Goal: Find specific page/section: Find specific page/section

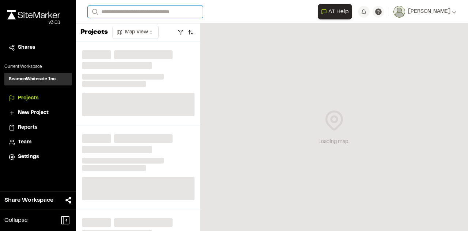
click at [135, 11] on input "Search" at bounding box center [145, 12] width 115 height 12
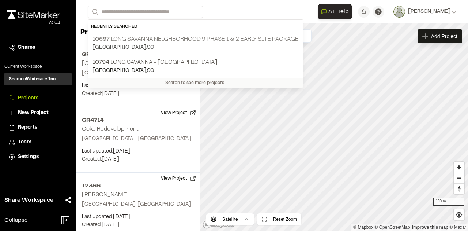
drag, startPoint x: 160, startPoint y: 40, endPoint x: 164, endPoint y: 40, distance: 4.0
click at [160, 40] on p "10697 Long Savanna Neighborhood 9 Phase 1 & 2 Early Site Package" at bounding box center [196, 39] width 206 height 9
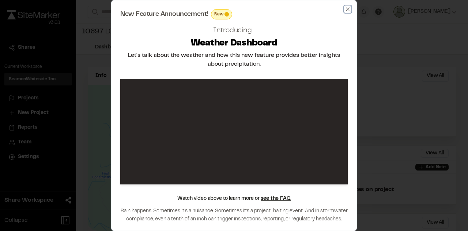
click at [346, 11] on icon "button" at bounding box center [348, 9] width 6 height 6
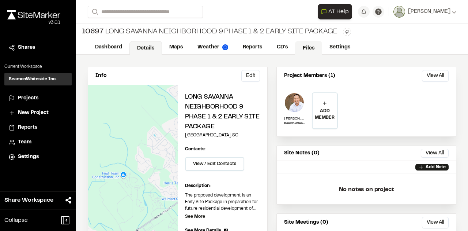
click at [303, 47] on link "Files" at bounding box center [308, 48] width 27 height 14
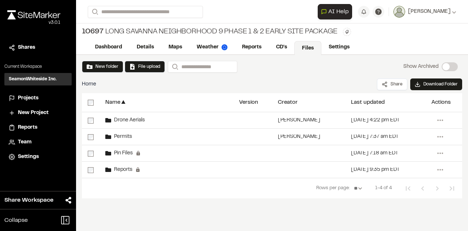
click at [251, 205] on div "New folder File upload Search Show Archived Show Archived Home Share Download F…" at bounding box center [272, 132] width 392 height 154
click at [284, 47] on link "CD's" at bounding box center [282, 48] width 26 height 14
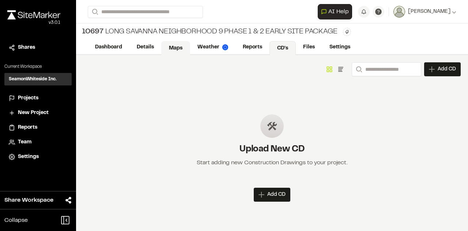
click at [180, 46] on link "Maps" at bounding box center [175, 48] width 29 height 14
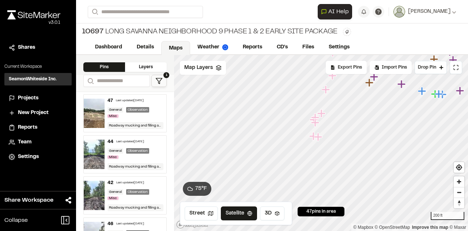
click at [138, 197] on div "General Observation Misc" at bounding box center [136, 195] width 56 height 12
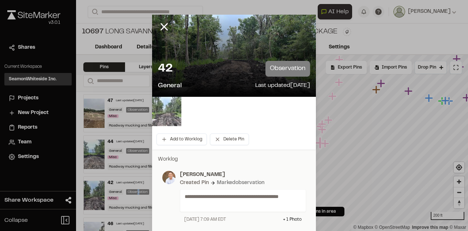
click at [164, 108] on img at bounding box center [166, 111] width 29 height 29
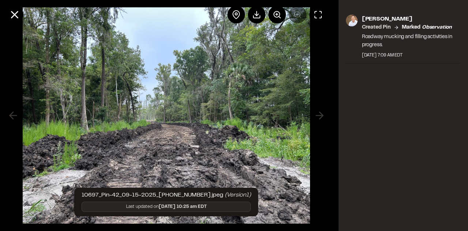
drag, startPoint x: 10, startPoint y: 114, endPoint x: 43, endPoint y: 110, distance: 32.8
click at [10, 114] on div at bounding box center [166, 115] width 333 height 231
click at [319, 114] on div at bounding box center [166, 115] width 333 height 231
click at [12, 13] on line at bounding box center [15, 15] width 6 height 6
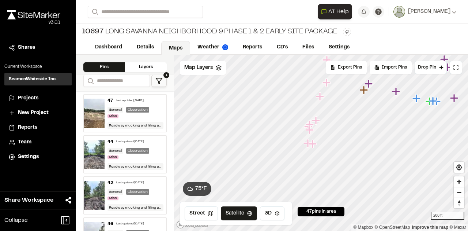
drag, startPoint x: 322, startPoint y: 144, endPoint x: 309, endPoint y: 145, distance: 12.8
click at [309, 145] on icon "Map marker" at bounding box center [313, 143] width 8 height 8
click at [307, 141] on icon "Map marker" at bounding box center [306, 141] width 8 height 8
click at [330, 145] on icon "Map marker" at bounding box center [329, 144] width 8 height 8
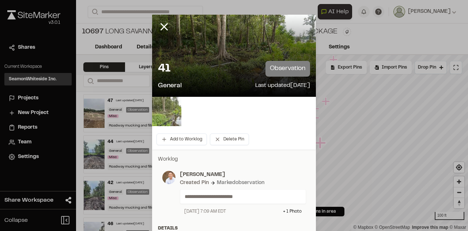
click at [173, 117] on img at bounding box center [166, 111] width 29 height 29
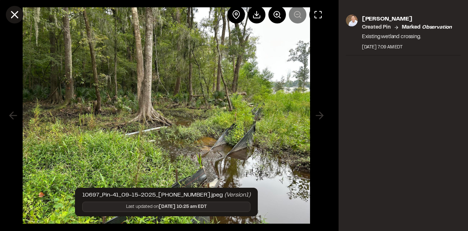
click at [19, 13] on icon at bounding box center [14, 14] width 12 height 12
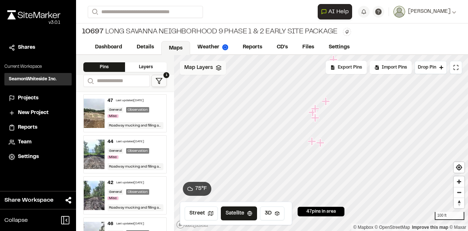
click at [204, 69] on span "Map Layers" at bounding box center [198, 68] width 29 height 8
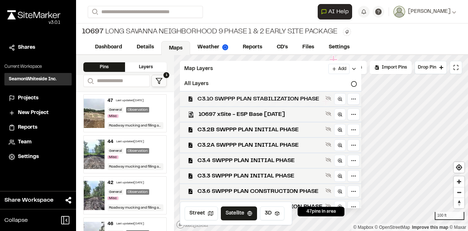
click at [280, 98] on span "C3.10 SWPPP PLAN STABILIZATION PHASE" at bounding box center [260, 98] width 125 height 9
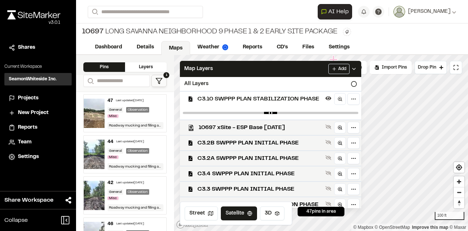
click at [177, 46] on link "Maps" at bounding box center [175, 48] width 29 height 14
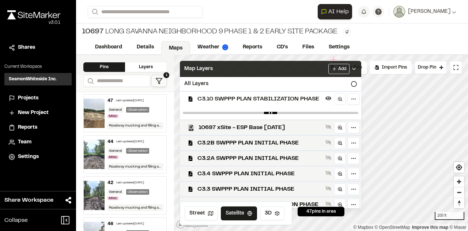
click at [200, 67] on span "Map Layers" at bounding box center [198, 69] width 29 height 8
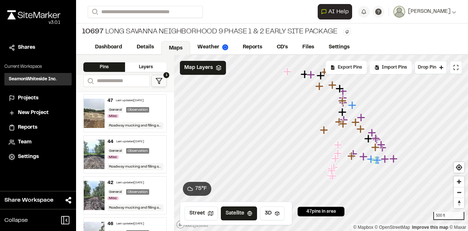
drag, startPoint x: 385, startPoint y: 121, endPoint x: 362, endPoint y: 154, distance: 40.2
click at [370, 161] on icon "Map marker" at bounding box center [372, 159] width 10 height 10
click at [213, 69] on div "Map Layers" at bounding box center [203, 68] width 46 height 14
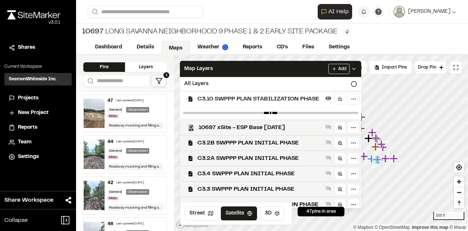
click at [236, 101] on span "C3.10 SWPPP PLAN STABILIZATION PHASE" at bounding box center [260, 98] width 125 height 9
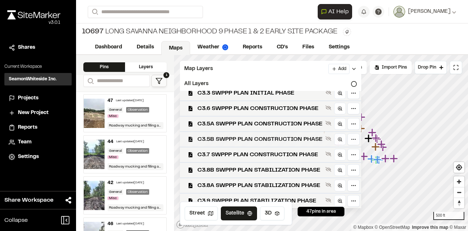
scroll to position [86, 0]
click at [248, 197] on span "C3.9 SWPPP PLAN STABILIZATION PHASE" at bounding box center [260, 200] width 125 height 9
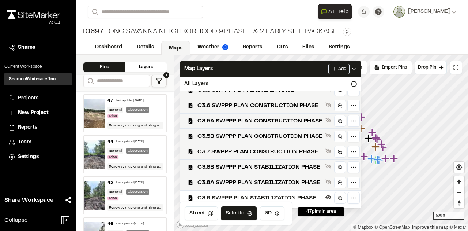
click at [273, 197] on span "C3.9 SWPPP PLAN STABILIZATION PHASE" at bounding box center [260, 197] width 125 height 9
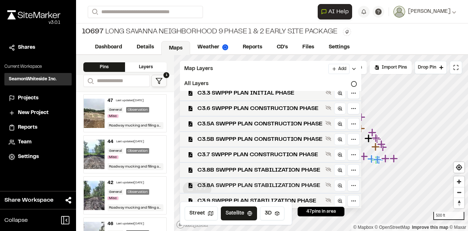
click at [274, 182] on span "C3.8A SWPPP PLAN STABILIZATION PHASE" at bounding box center [260, 185] width 125 height 9
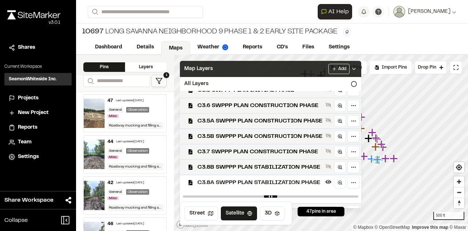
click at [230, 69] on div "Map Layers Add" at bounding box center [271, 69] width 182 height 16
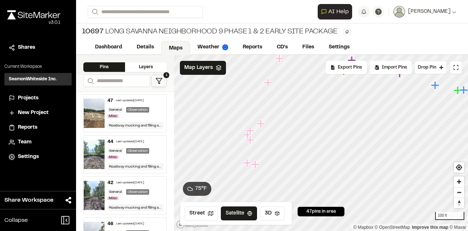
click at [251, 140] on icon "Map marker" at bounding box center [250, 139] width 8 height 8
click at [318, 138] on icon "Map marker" at bounding box center [322, 134] width 10 height 10
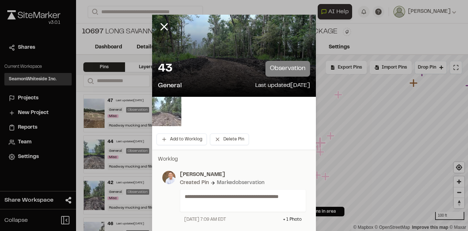
click at [156, 116] on img at bounding box center [166, 111] width 29 height 29
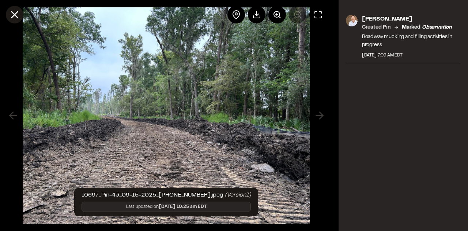
click at [14, 14] on line at bounding box center [15, 15] width 6 height 6
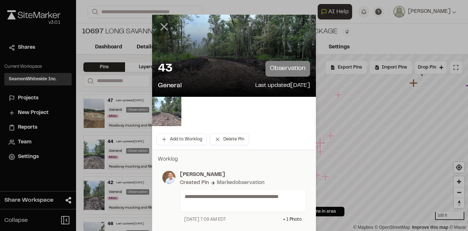
click at [163, 26] on line at bounding box center [164, 27] width 6 height 6
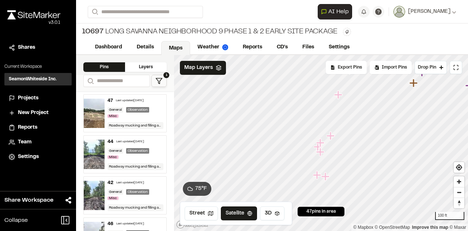
click at [339, 93] on icon "Map marker" at bounding box center [338, 94] width 8 height 8
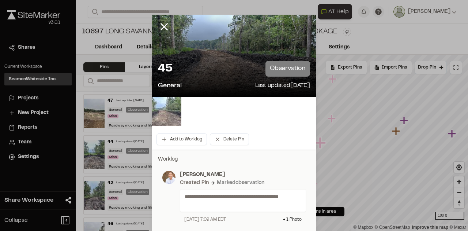
click at [168, 115] on img at bounding box center [166, 111] width 29 height 29
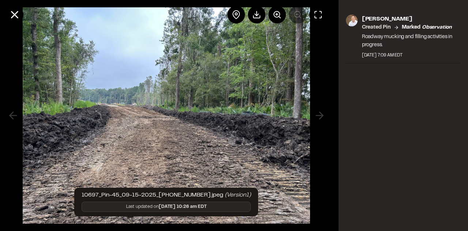
click at [354, 160] on div "[PERSON_NAME] Created Pin Marked observation Roadway mucking and filling activi…" at bounding box center [404, 115] width 130 height 231
click at [325, 159] on div at bounding box center [166, 115] width 333 height 231
click at [17, 19] on icon at bounding box center [14, 14] width 12 height 12
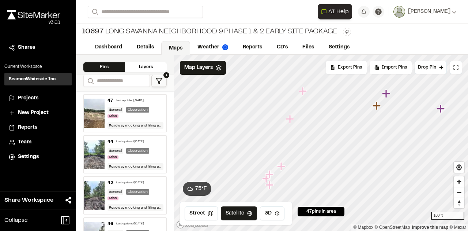
click at [290, 119] on icon "Map marker" at bounding box center [290, 119] width 8 height 8
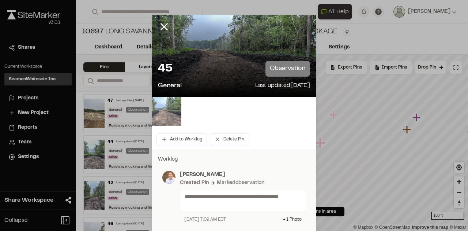
click at [173, 118] on img at bounding box center [166, 111] width 29 height 29
